Goal: Task Accomplishment & Management: Manage account settings

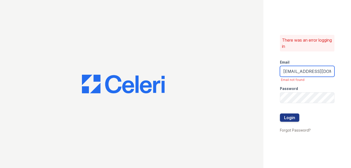
click at [282, 71] on input "[EMAIL_ADDRESS][DOMAIN_NAME]" at bounding box center [307, 71] width 55 height 11
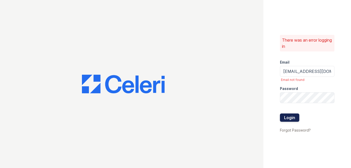
click at [288, 118] on button "Login" at bounding box center [289, 118] width 19 height 8
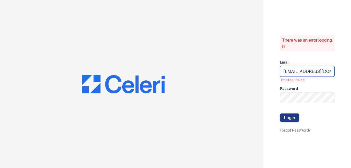
drag, startPoint x: 331, startPoint y: 71, endPoint x: 278, endPoint y: 73, distance: 53.1
click at [278, 73] on div "There was an error logging in Email [EMAIL_ADDRESS][DOMAIN_NAME] Email not foun…" at bounding box center [308, 84] width 88 height 168
click at [291, 70] on input "om" at bounding box center [307, 71] width 55 height 11
type input "o"
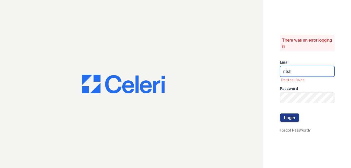
type input "[EMAIL_ADDRESS][DOMAIN_NAME]"
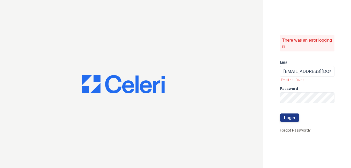
click at [288, 130] on link "Forgot Password?" at bounding box center [295, 130] width 31 height 4
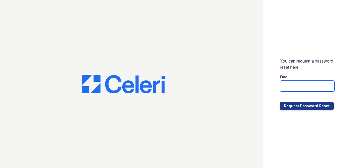
click at [289, 84] on input "email" at bounding box center [307, 86] width 55 height 11
type input "[EMAIL_ADDRESS][DOMAIN_NAME]"
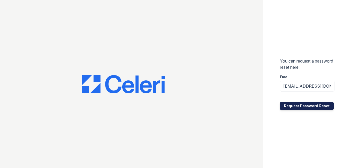
click at [297, 104] on button "Request Password Reset" at bounding box center [307, 106] width 54 height 8
